Goal: Complete application form: Complete application form

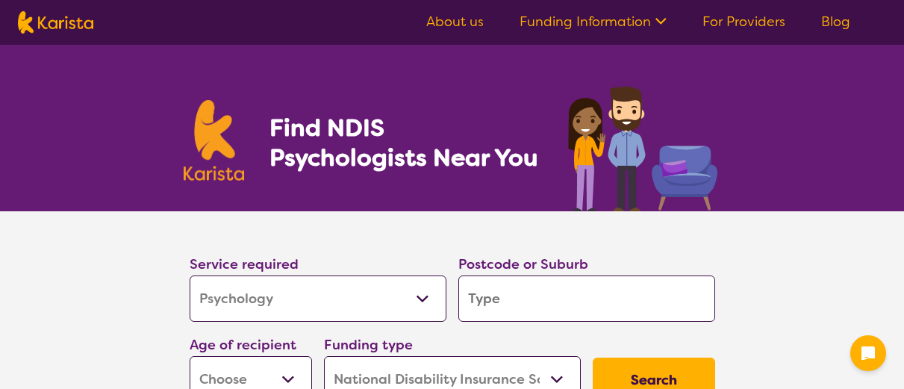
select select "Psychology"
select select "NDIS"
select select "Psychology"
select select "NDIS"
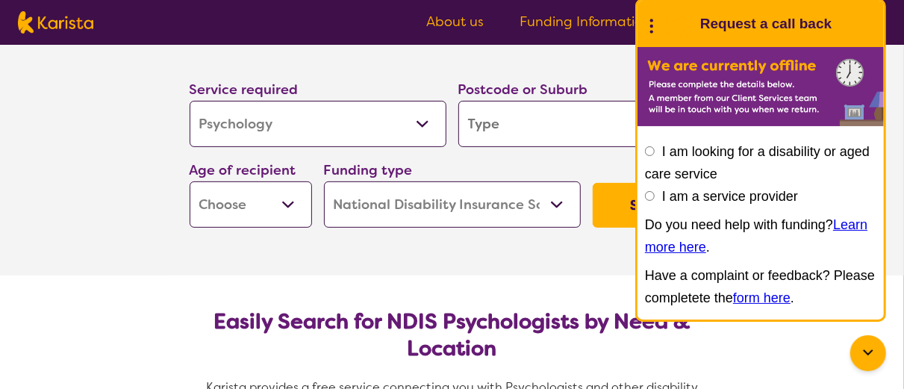
scroll to position [166, 0]
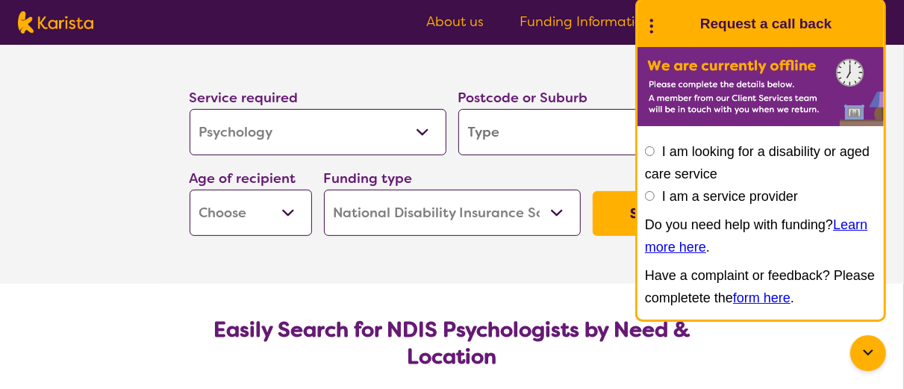
click at [432, 128] on select "Allied Health Assistant Assessment ([MEDICAL_DATA] or [MEDICAL_DATA]) Behaviour…" at bounding box center [318, 132] width 257 height 46
click at [508, 133] on input "search" at bounding box center [586, 132] width 257 height 46
type input "4"
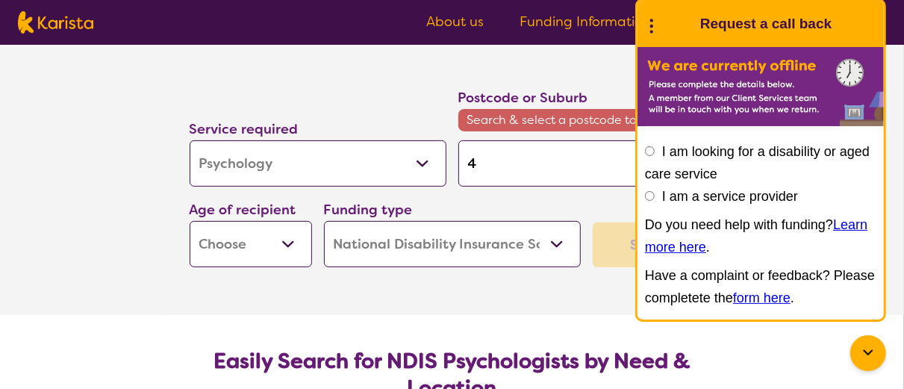
type input "46"
type input "467"
type input "4670"
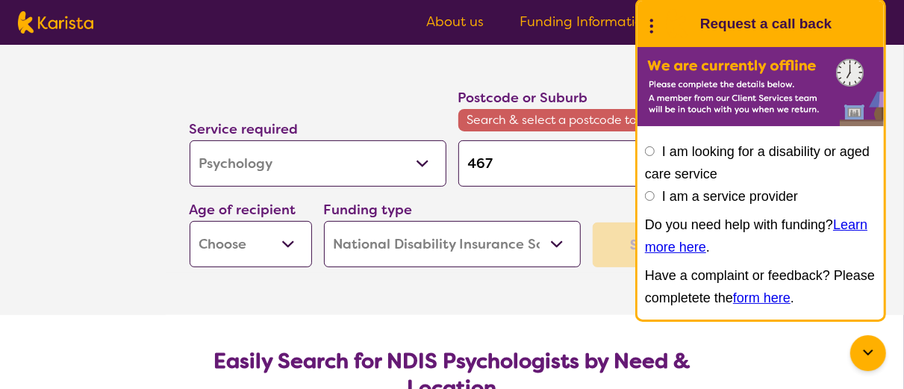
type input "4670"
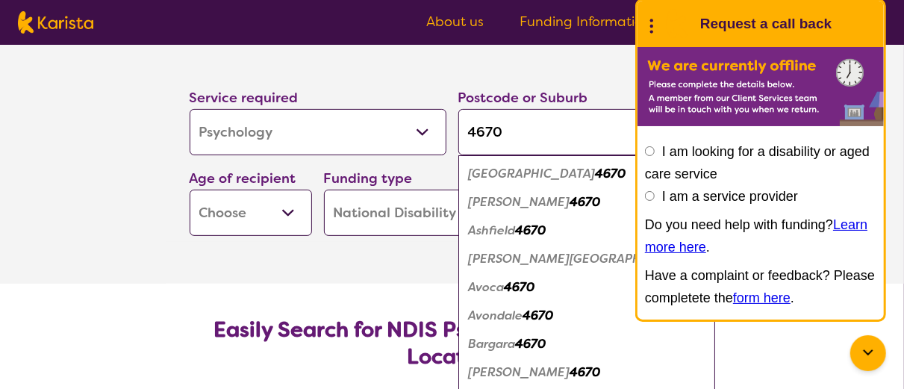
type input "4670"
click at [512, 258] on em "[PERSON_NAME][GEOGRAPHIC_DATA]" at bounding box center [586, 259] width 234 height 16
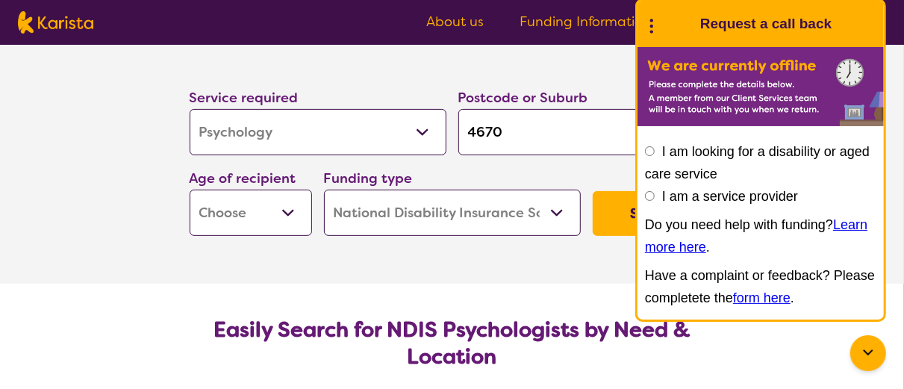
click at [292, 212] on select "Early Childhood - 0 to 9 Child - 10 to 11 Adolescent - 12 to 17 Adult - 18 to 6…" at bounding box center [251, 213] width 122 height 46
select select "AD"
click at [190, 190] on select "Early Childhood - 0 to 9 Child - 10 to 11 Adolescent - 12 to 17 Adult - 18 to 6…" at bounding box center [251, 213] width 122 height 46
select select "AD"
click at [567, 259] on section "Service required Allied Health Assistant Assessment ([MEDICAL_DATA] or [MEDICAL…" at bounding box center [452, 164] width 597 height 239
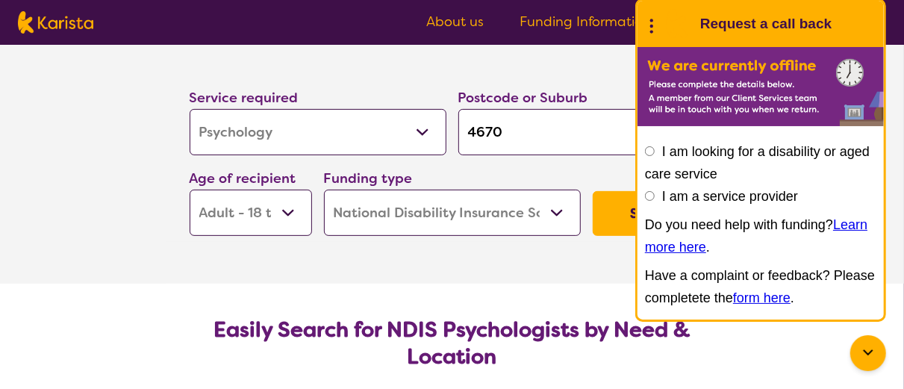
click at [615, 215] on button "Search" at bounding box center [654, 213] width 122 height 45
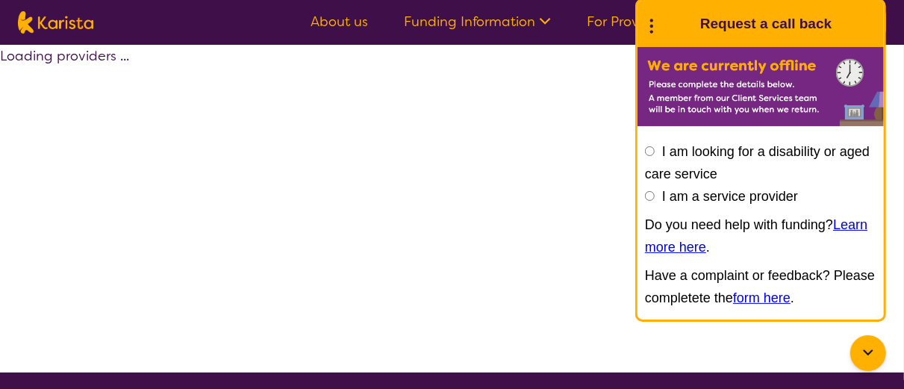
select select "by_score"
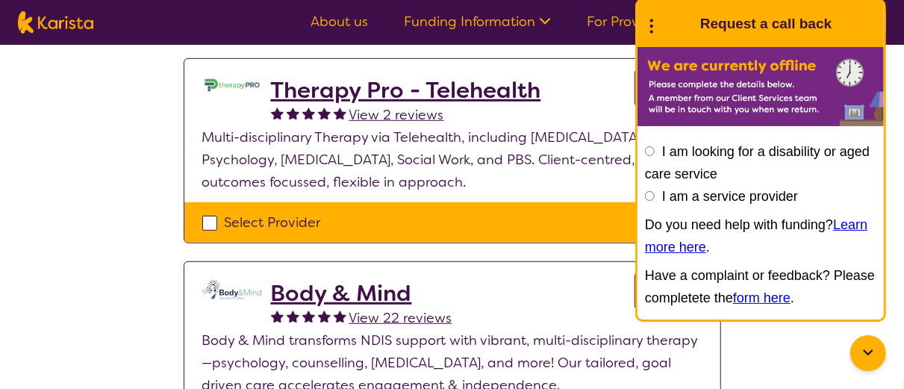
scroll to position [373, 0]
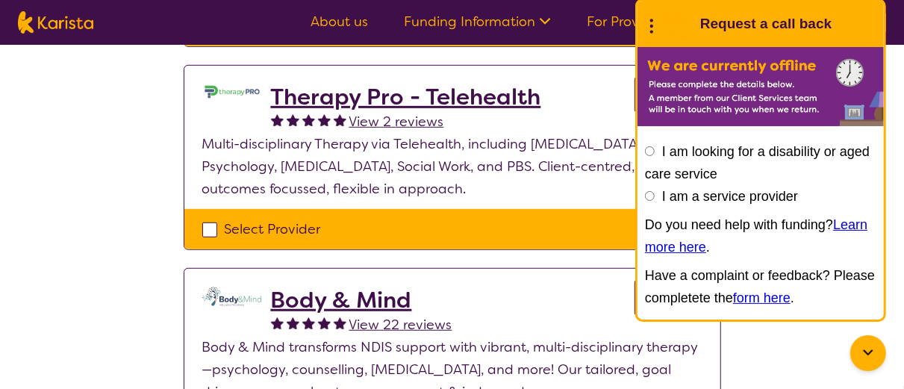
click at [216, 224] on div "Select Provider" at bounding box center [452, 229] width 500 height 22
checkbox input "true"
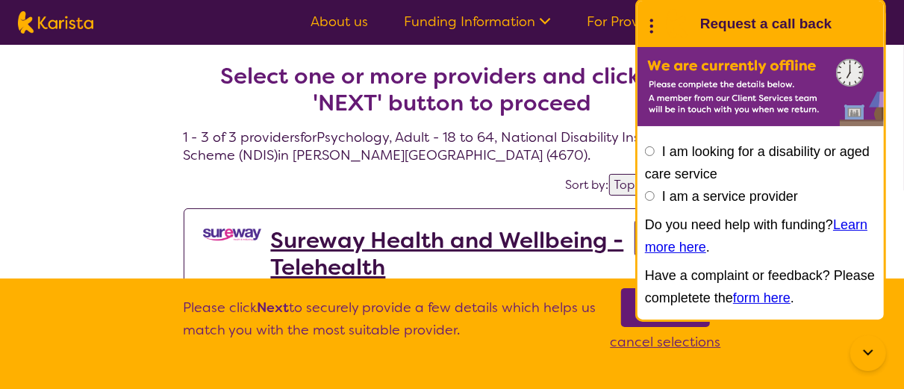
click at [896, 29] on nav "About us Funding Information NDIS - National Disability Insurance Scheme HCP - …" at bounding box center [452, 22] width 904 height 45
click at [650, 24] on icon at bounding box center [651, 24] width 19 height 23
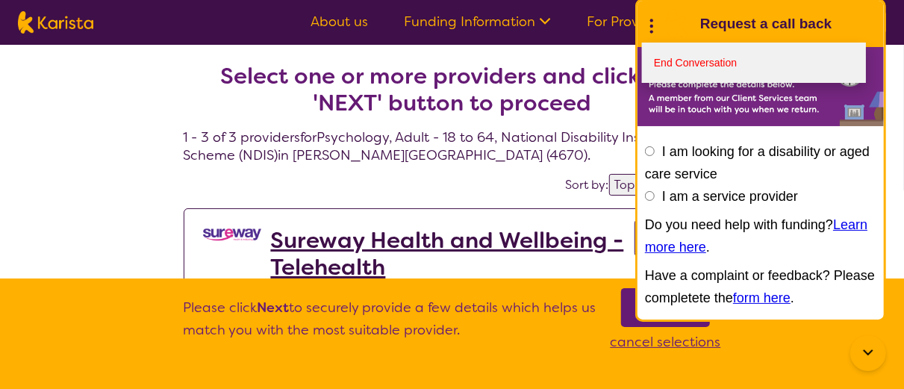
click at [664, 61] on link "End Conversation" at bounding box center [754, 63] width 224 height 40
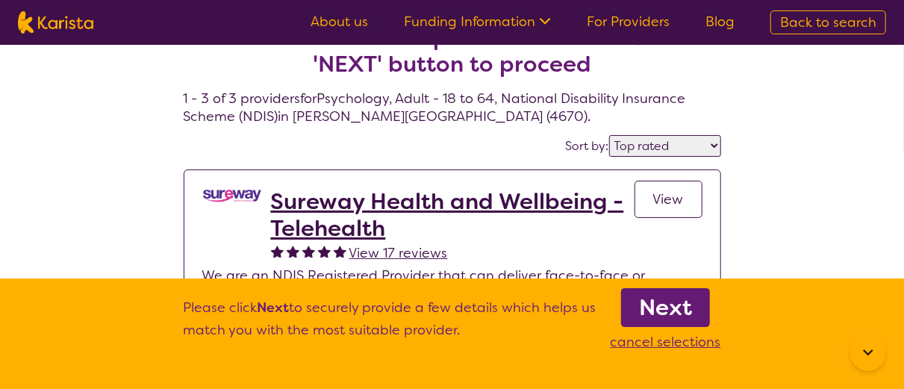
scroll to position [45, 0]
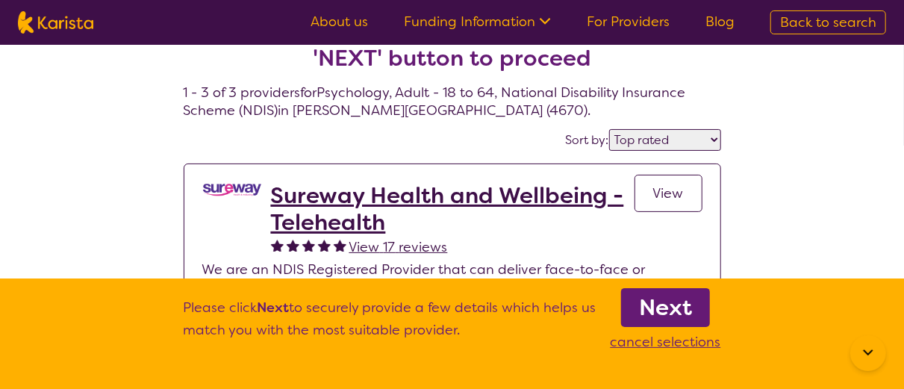
click at [632, 309] on link "Next" at bounding box center [665, 307] width 89 height 39
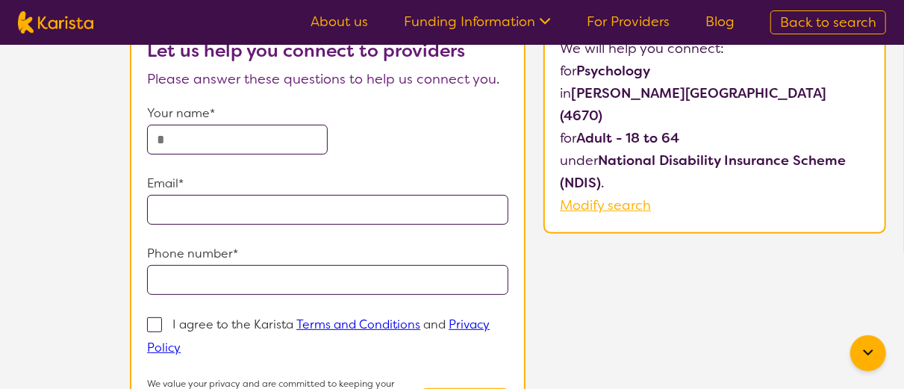
scroll to position [119, 0]
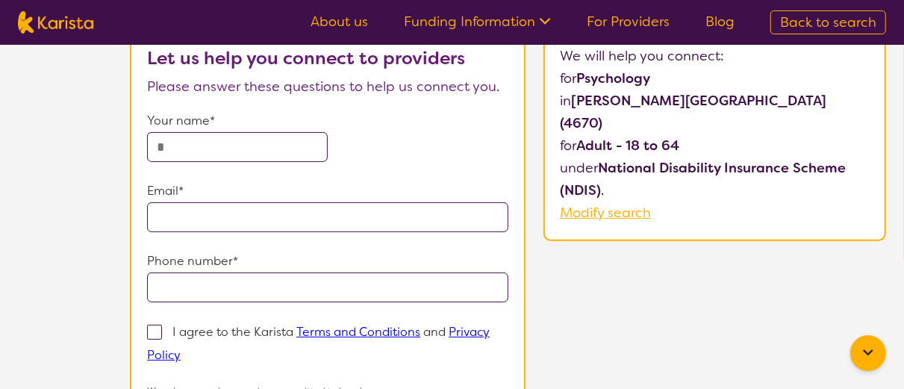
click at [251, 142] on input "text" at bounding box center [237, 147] width 181 height 30
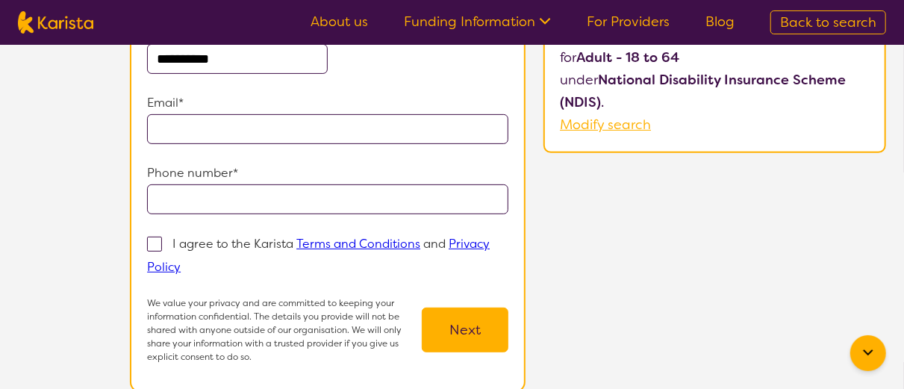
scroll to position [213, 0]
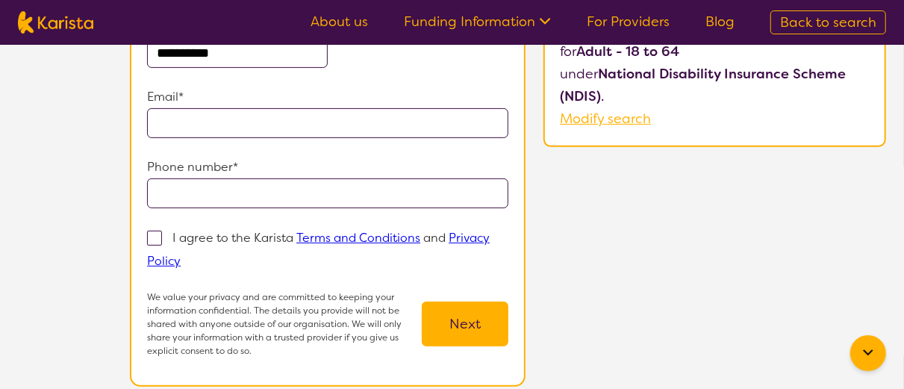
type input "**********"
click at [158, 240] on span at bounding box center [154, 238] width 15 height 15
click at [181, 255] on input "I agree to the Karista Terms and Conditions and Privacy Policy" at bounding box center [186, 260] width 10 height 10
checkbox input "true"
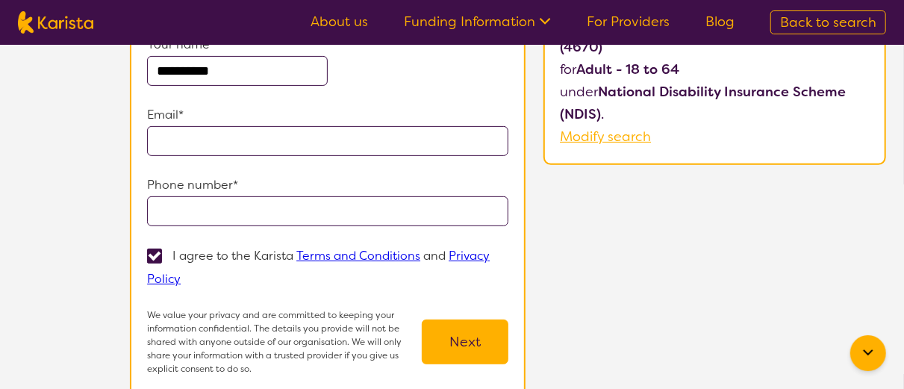
scroll to position [197, 0]
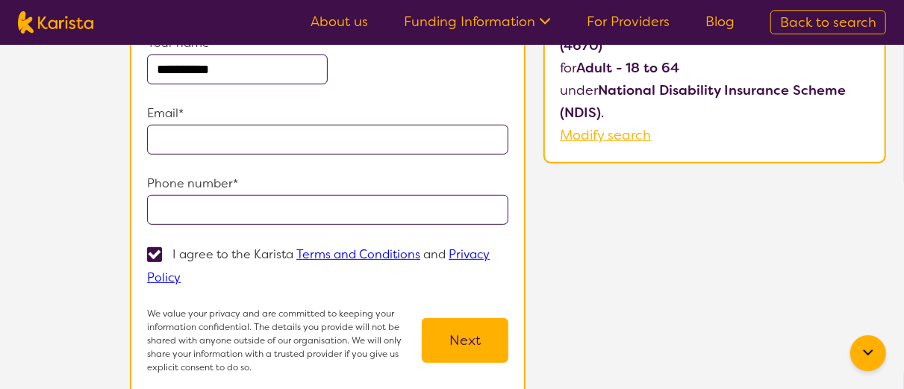
click at [184, 135] on input "email" at bounding box center [327, 140] width 361 height 30
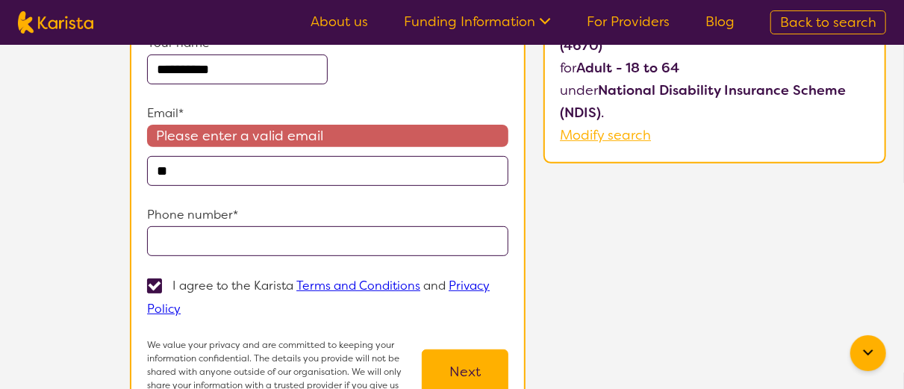
type input "*"
click at [201, 180] on input "email" at bounding box center [327, 171] width 361 height 30
click at [200, 167] on input "email" at bounding box center [327, 171] width 361 height 30
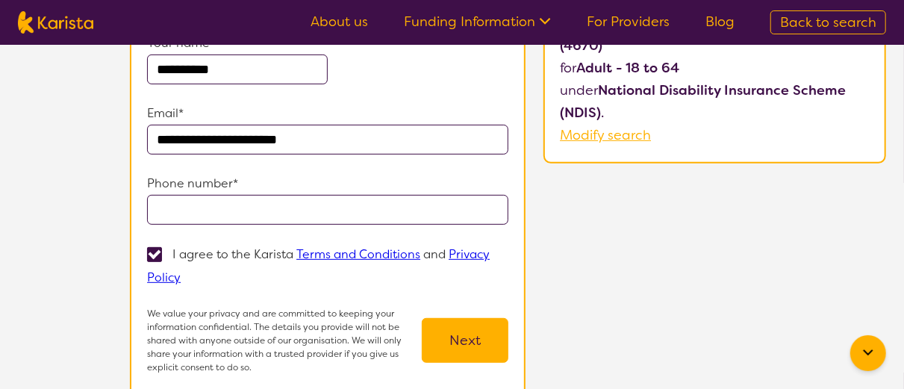
type input "**********"
click at [201, 212] on input "tel" at bounding box center [327, 210] width 361 height 30
type input "**********"
click at [490, 324] on button "Next" at bounding box center [465, 340] width 87 height 45
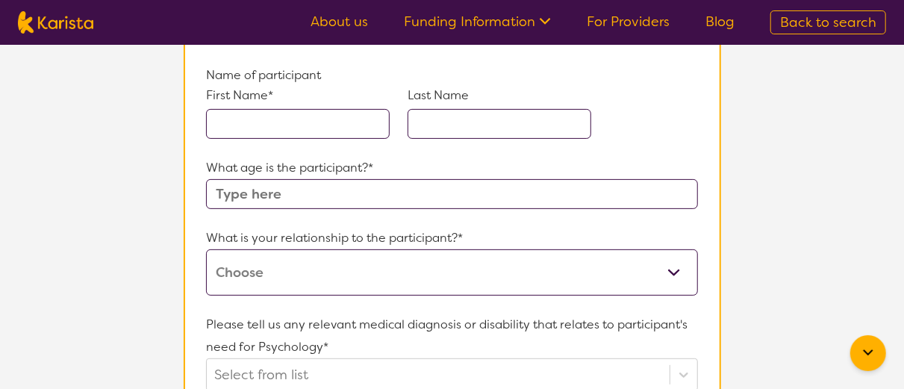
scroll to position [146, 0]
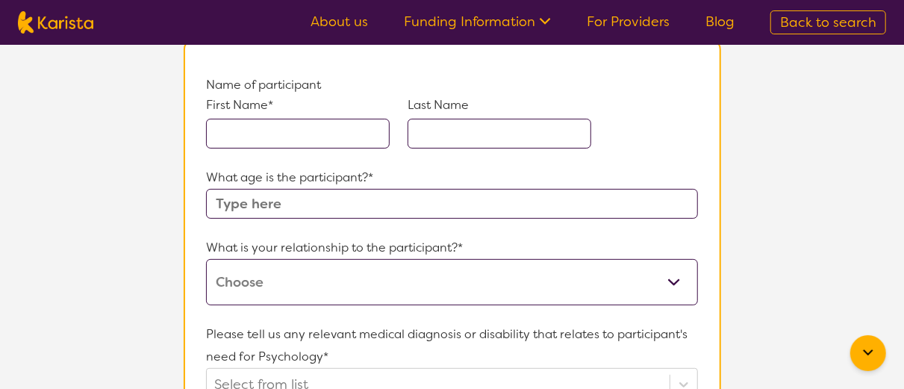
click at [316, 129] on input "text" at bounding box center [298, 134] width 184 height 30
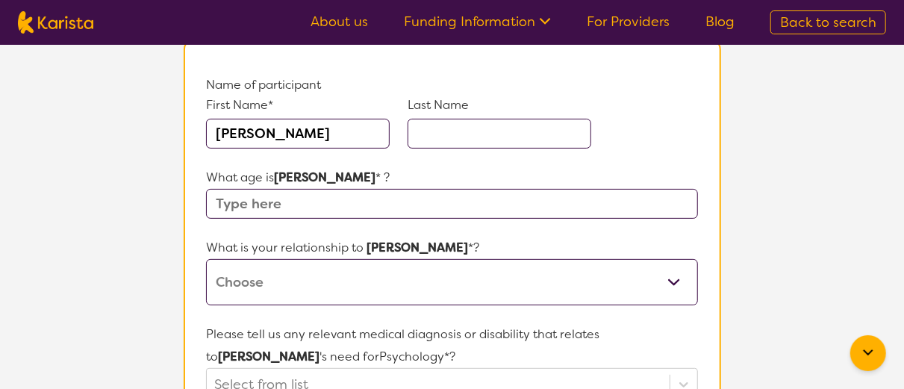
type input "[PERSON_NAME]"
click at [448, 139] on input "text" at bounding box center [500, 134] width 184 height 30
type input "Eilbeck"
click at [339, 198] on input "text" at bounding box center [451, 204] width 491 height 30
type input "40"
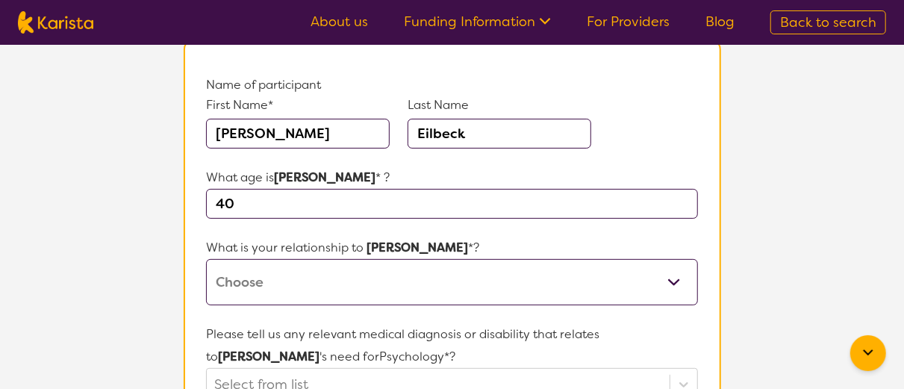
click at [679, 282] on select "This request is for myself I am their parent I am their child I am their spouse…" at bounding box center [451, 282] width 491 height 46
select select "This request is for myself"
click at [206, 259] on select "This request is for myself I am their parent I am their child I am their spouse…" at bounding box center [451, 282] width 491 height 46
click at [481, 19] on link "Funding Information" at bounding box center [477, 22] width 147 height 18
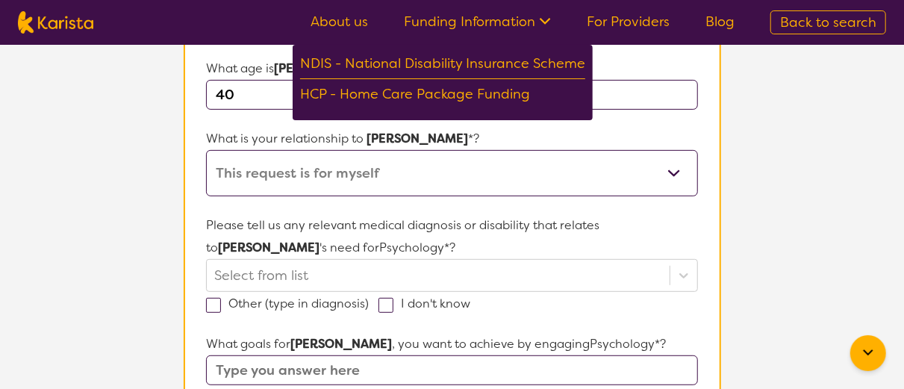
scroll to position [269, 0]
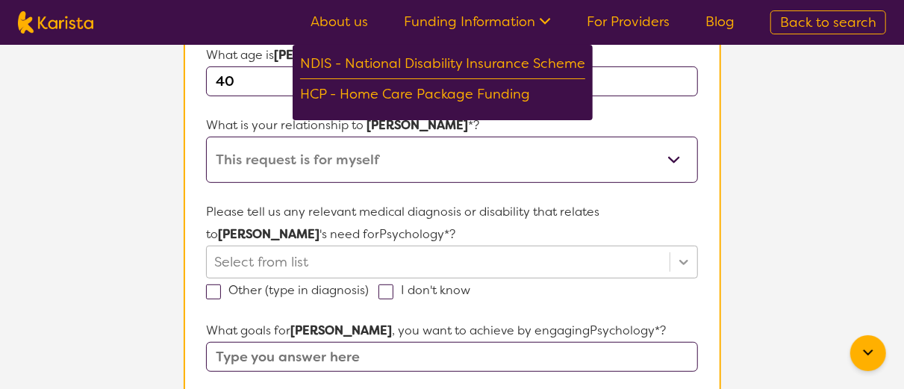
click at [676, 262] on div "Select from list" at bounding box center [451, 262] width 491 height 33
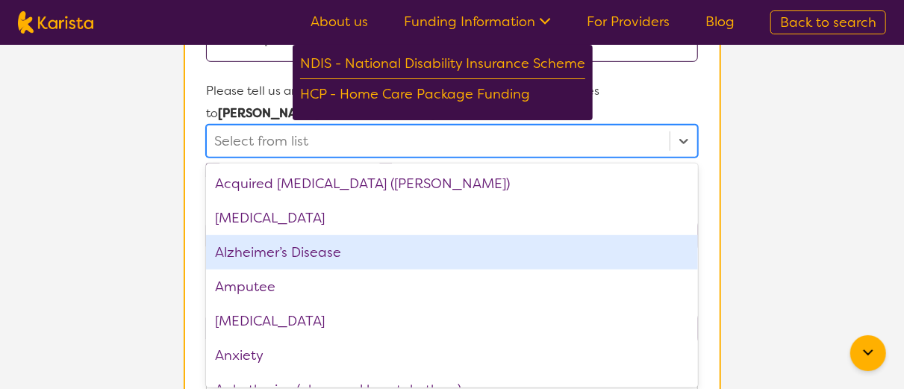
scroll to position [392, 0]
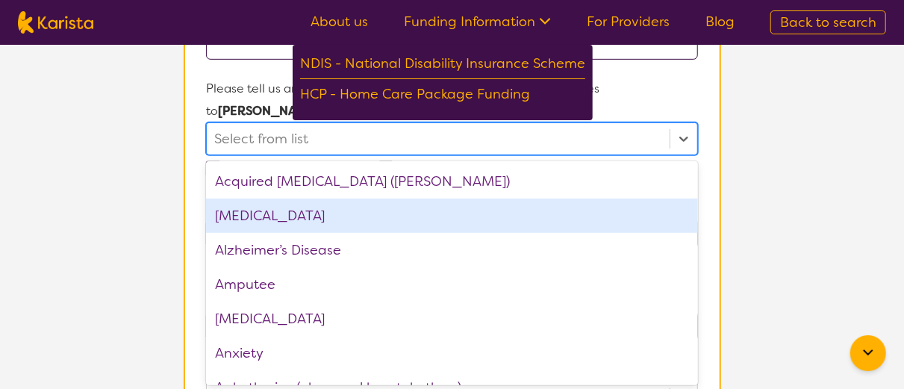
click at [638, 208] on div "[MEDICAL_DATA]" at bounding box center [451, 216] width 491 height 34
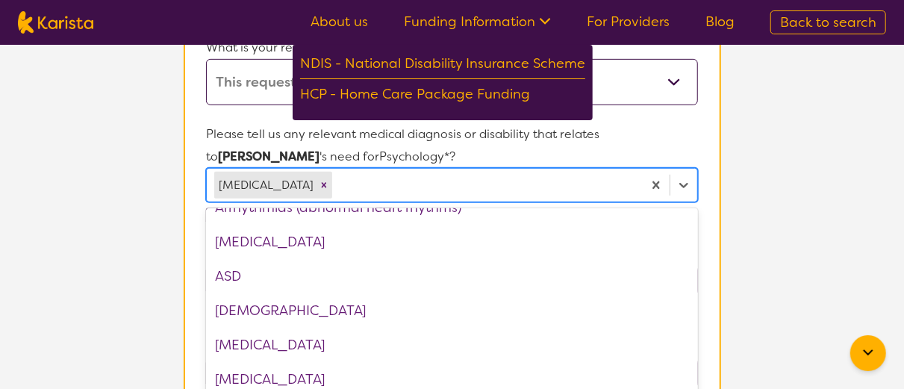
scroll to position [225, 0]
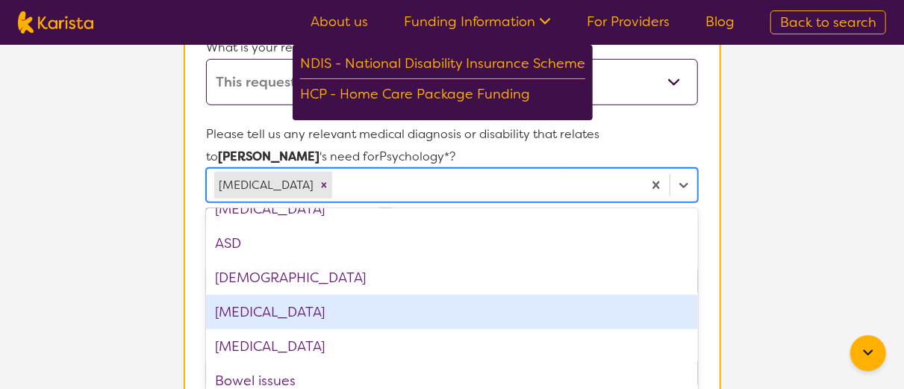
click at [405, 318] on div "[MEDICAL_DATA]" at bounding box center [451, 312] width 491 height 34
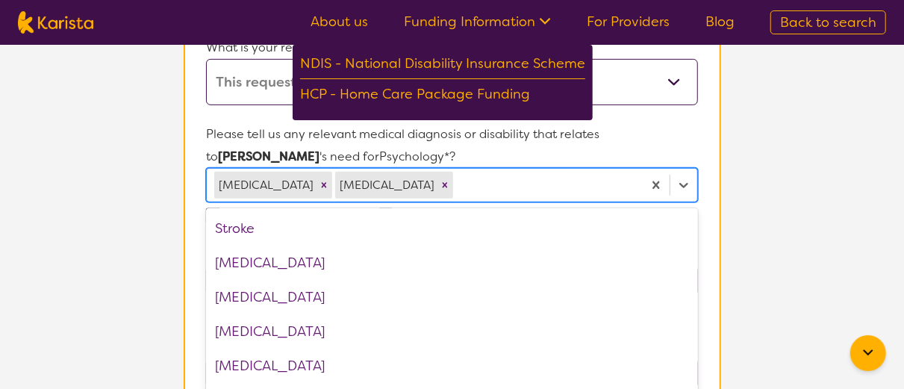
scroll to position [2289, 0]
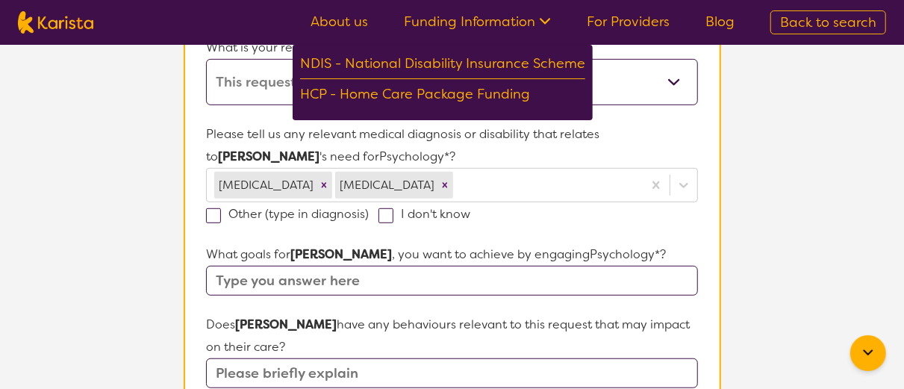
click at [771, 305] on section "L About You 2 Participant Details 3 Confirmation Participant Details & Service …" at bounding box center [452, 345] width 904 height 1294
click at [402, 282] on input "text" at bounding box center [451, 281] width 491 height 30
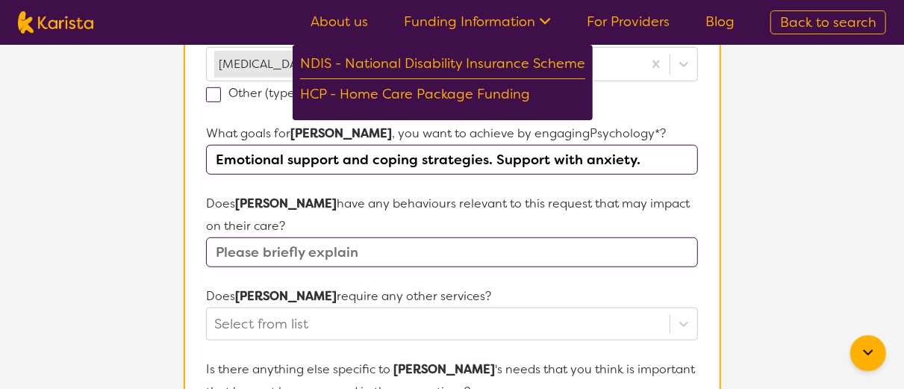
scroll to position [469, 0]
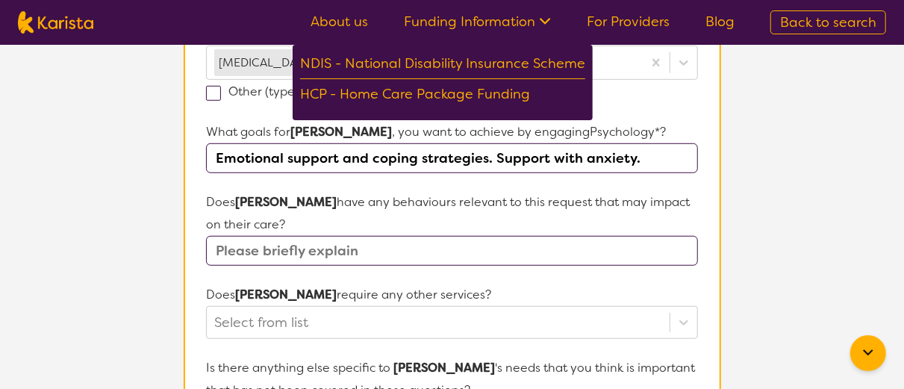
type input "Emotional support and coping strategies. Support with anxiety."
click at [328, 236] on input "text" at bounding box center [451, 251] width 491 height 30
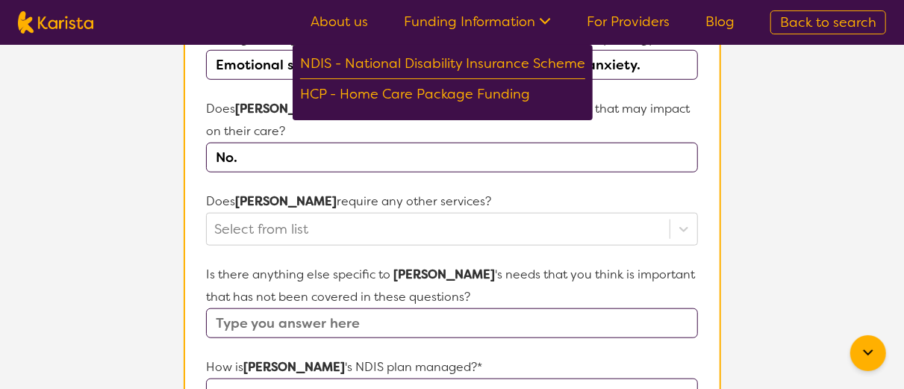
scroll to position [560, 0]
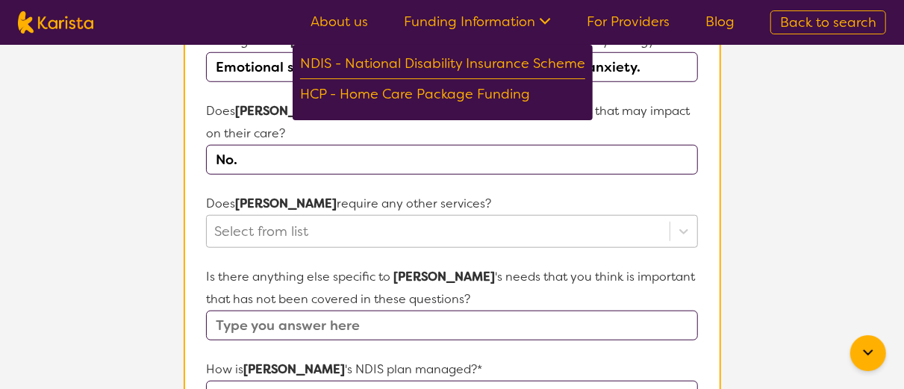
type input "No."
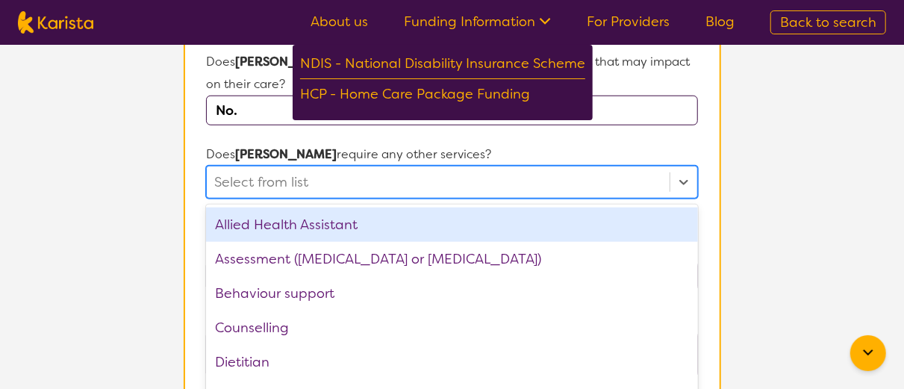
click at [453, 199] on div "option Allied Health Assistant focused, 1 of 21. 21 results available. Use Up a…" at bounding box center [451, 182] width 491 height 33
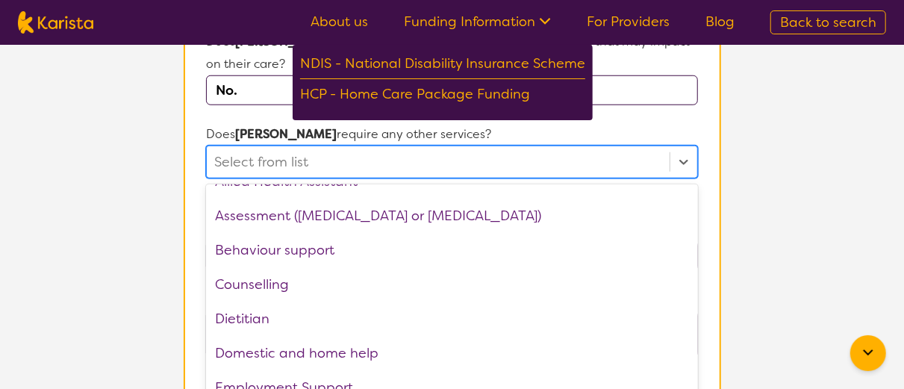
scroll to position [0, 0]
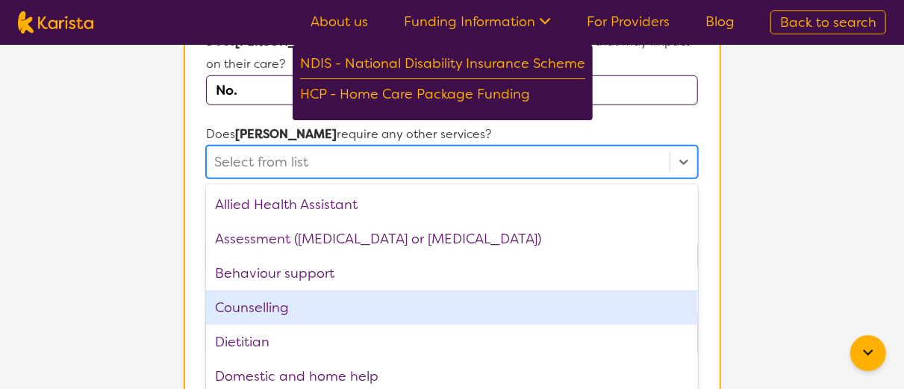
click at [322, 290] on div "Counselling" at bounding box center [451, 307] width 491 height 34
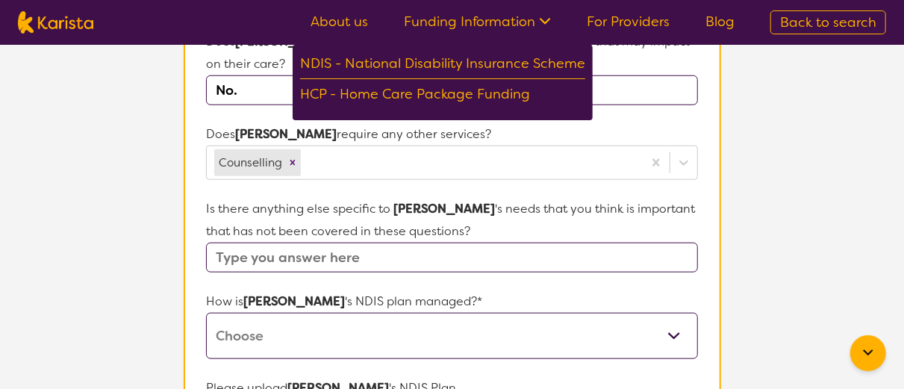
click at [723, 108] on section "Participant Details & Service Preferences Name of participant First Name* [PERS…" at bounding box center [452, 99] width 573 height 1224
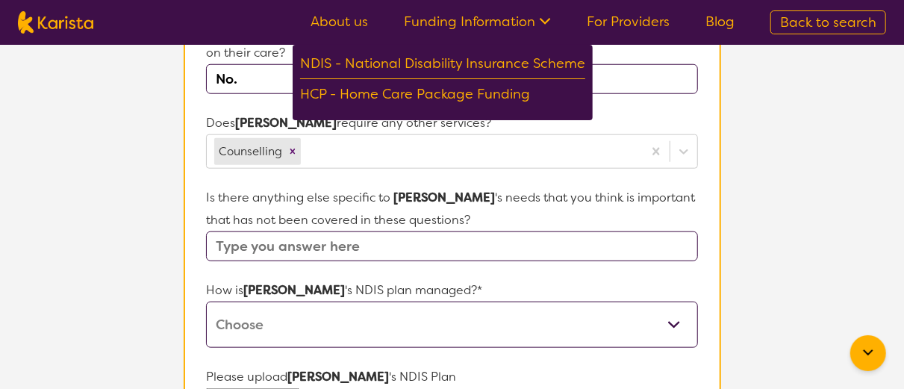
click at [453, 231] on input "text" at bounding box center [451, 246] width 491 height 30
type input "no."
click at [686, 302] on select "Self-managed NDIS plan Managed by a registered plan management provider (not th…" at bounding box center [451, 325] width 491 height 46
select select "Plan Managed"
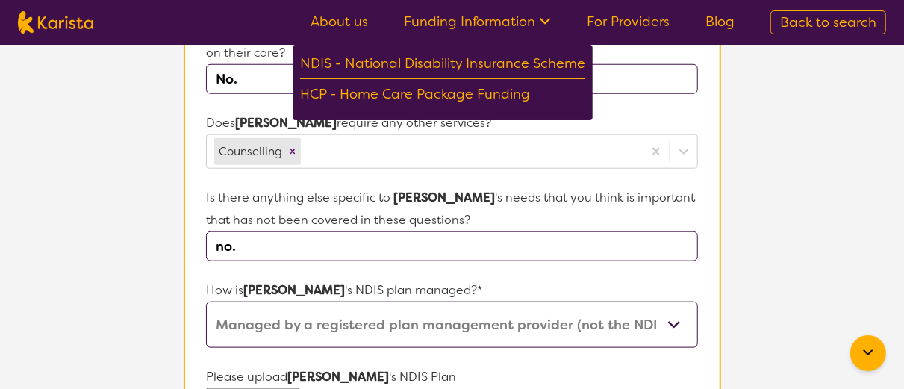
click at [206, 302] on select "Self-managed NDIS plan Managed by a registered plan management provider (not th…" at bounding box center [451, 325] width 491 height 46
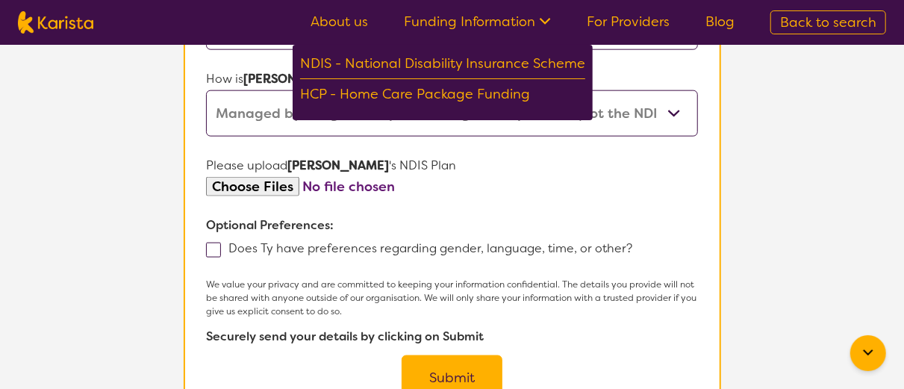
scroll to position [833, 0]
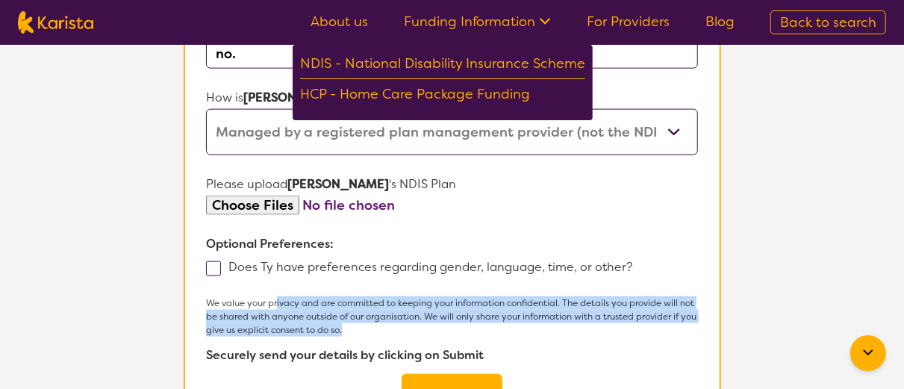
drag, startPoint x: 277, startPoint y: 272, endPoint x: 647, endPoint y: 305, distance: 371.6
click at [647, 305] on p "We value your privacy and are committed to keeping your information confidentia…" at bounding box center [451, 316] width 491 height 40
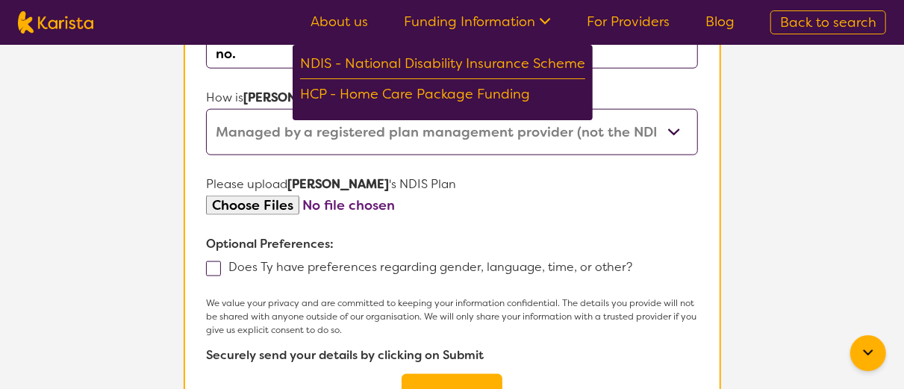
click at [649, 356] on div "We value your privacy and are committed to keeping your information confidentia…" at bounding box center [451, 357] width 491 height 122
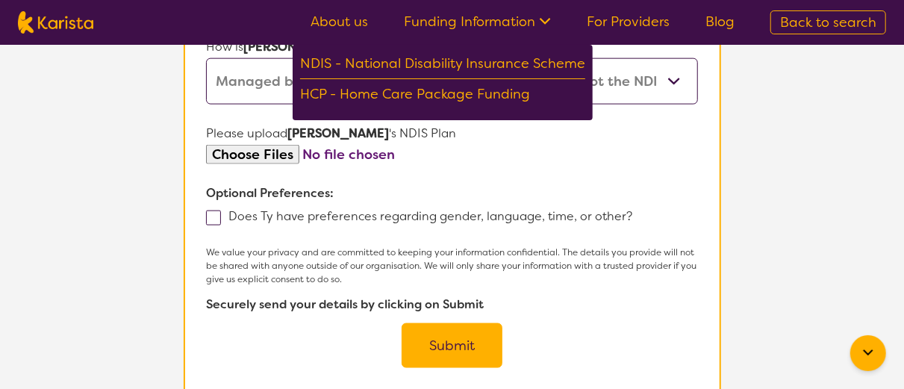
scroll to position [897, 0]
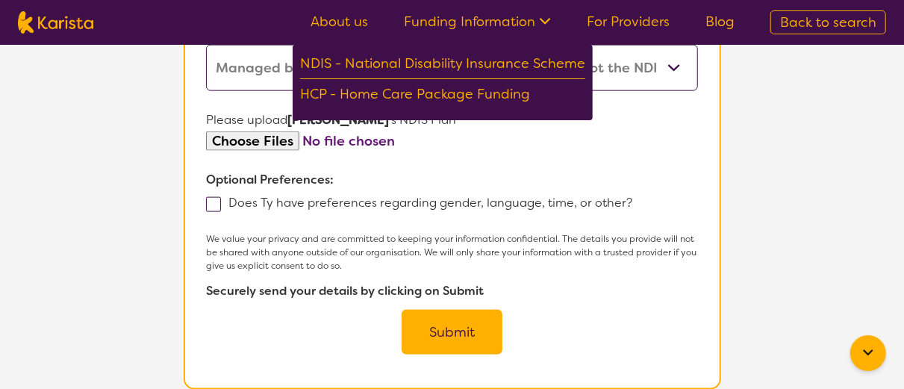
click at [464, 310] on button "Submit" at bounding box center [452, 332] width 101 height 45
